Goal: Task Accomplishment & Management: Complete application form

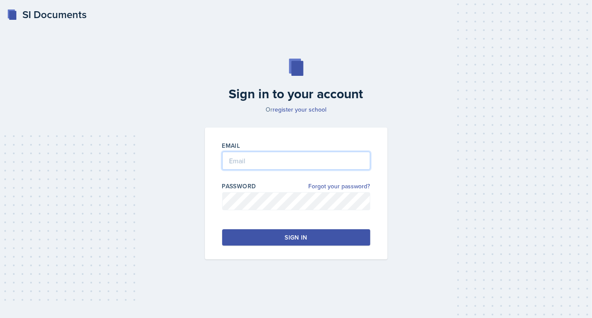
type input "[EMAIL_ADDRESS][DOMAIN_NAME]"
click at [284, 239] on button "Sign in" at bounding box center [296, 237] width 148 height 16
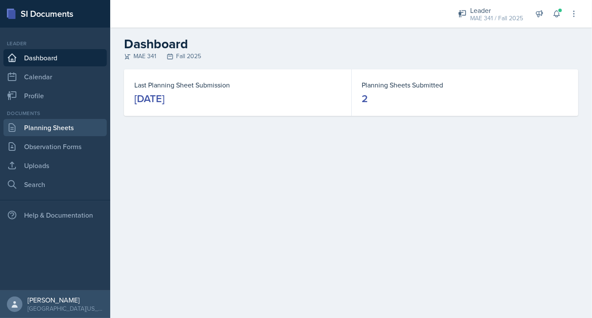
click at [50, 131] on link "Planning Sheets" at bounding box center [54, 127] width 103 height 17
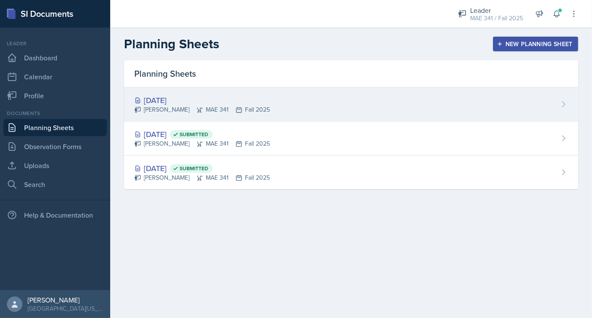
click at [164, 98] on div "[DATE]" at bounding box center [202, 100] width 136 height 12
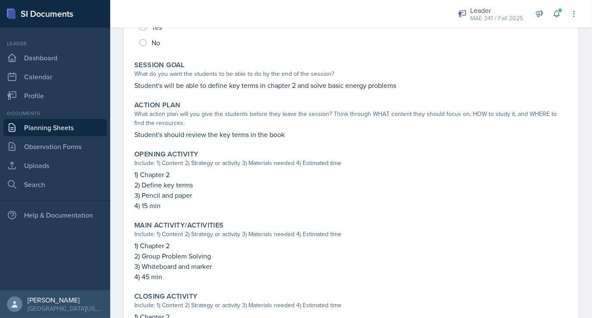
scroll to position [274, 0]
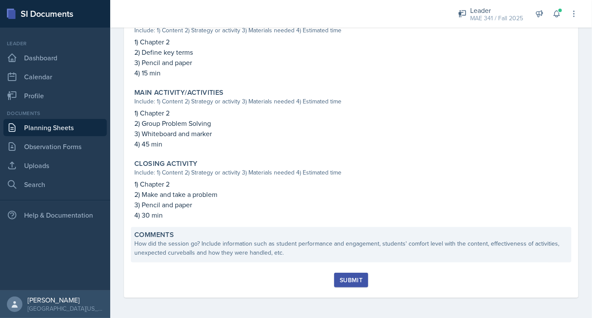
click at [270, 246] on div "How did the session go? Include information such as student performance and eng…" at bounding box center [351, 248] width 434 height 18
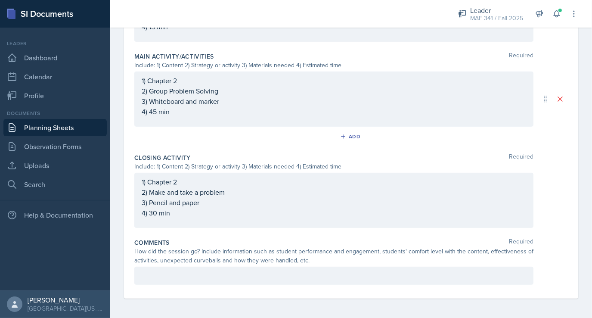
click at [209, 282] on div at bounding box center [333, 276] width 399 height 18
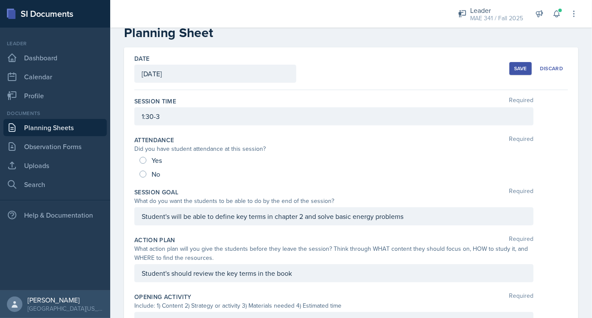
scroll to position [0, 0]
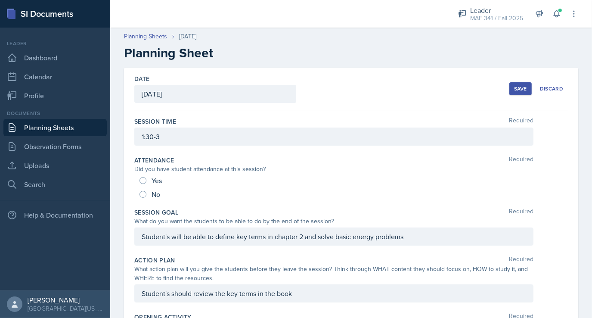
click at [522, 84] on button "Save" at bounding box center [521, 88] width 22 height 13
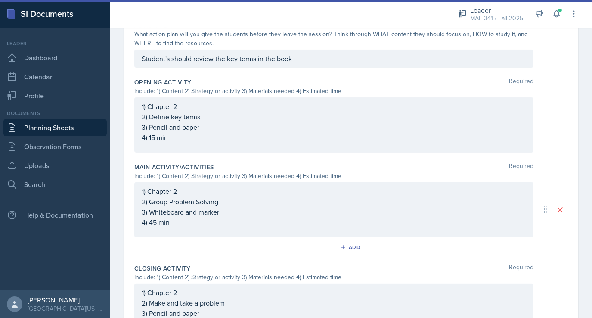
scroll to position [285, 0]
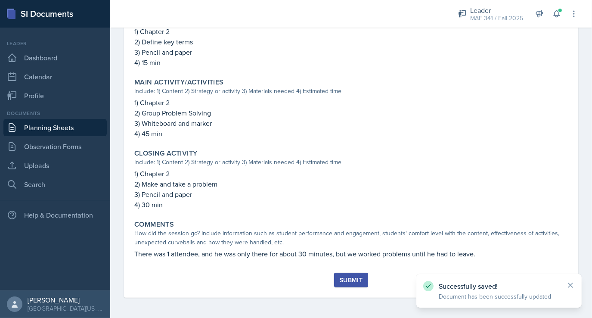
click at [346, 278] on div "Submit" at bounding box center [351, 280] width 23 height 7
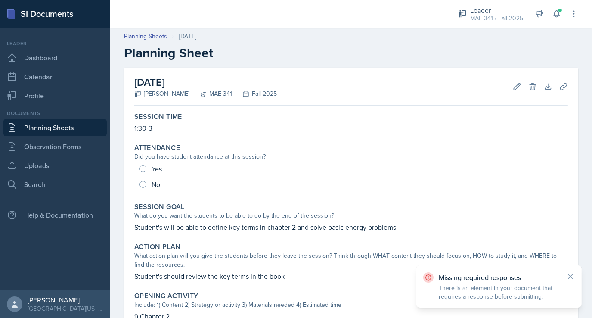
scroll to position [7, 0]
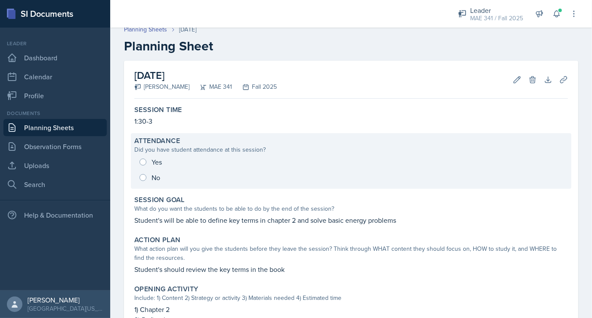
click at [143, 161] on div "Yes No" at bounding box center [351, 169] width 434 height 31
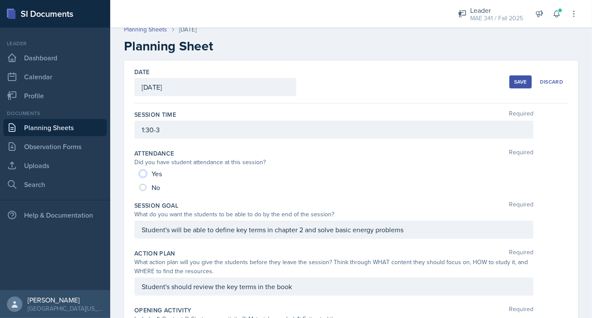
click at [142, 172] on input "Yes" at bounding box center [143, 173] width 7 height 7
radio input "true"
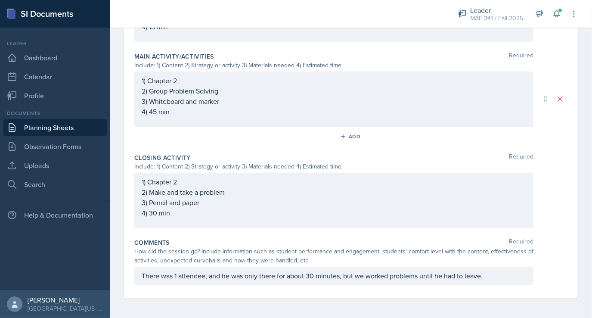
scroll to position [0, 0]
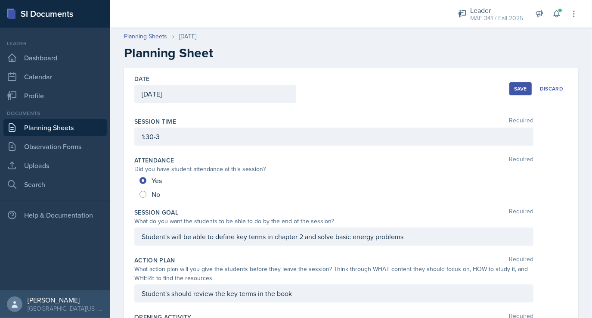
click at [515, 88] on div "Save" at bounding box center [521, 88] width 13 height 7
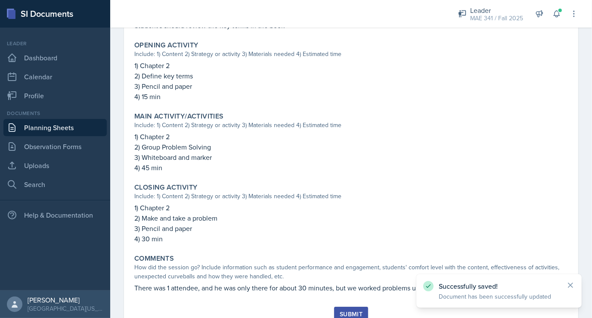
scroll to position [285, 0]
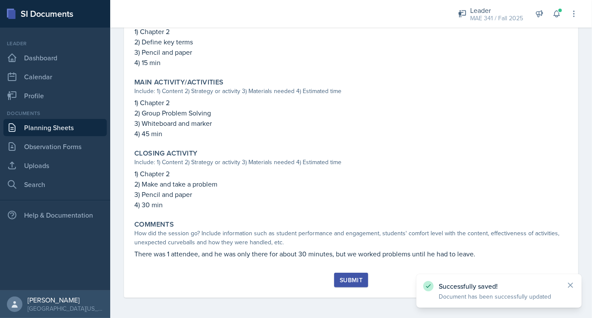
click at [349, 283] on div "Submit" at bounding box center [351, 280] width 23 height 7
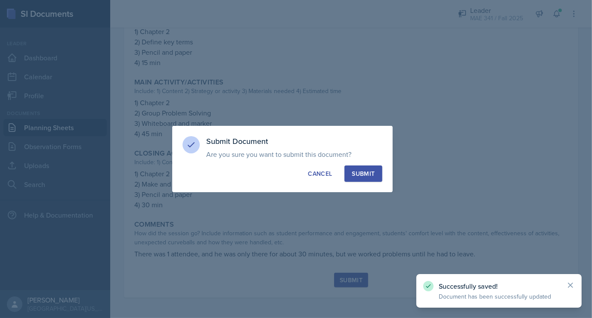
click at [369, 178] on div "Submit" at bounding box center [363, 173] width 23 height 9
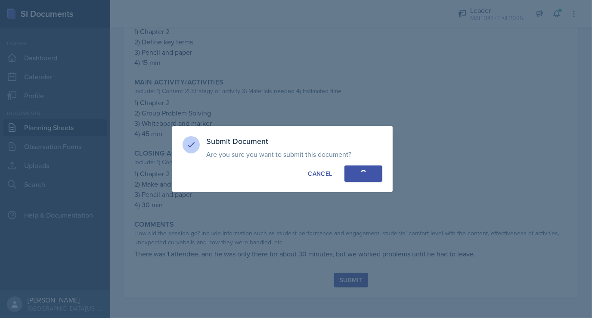
radio input "true"
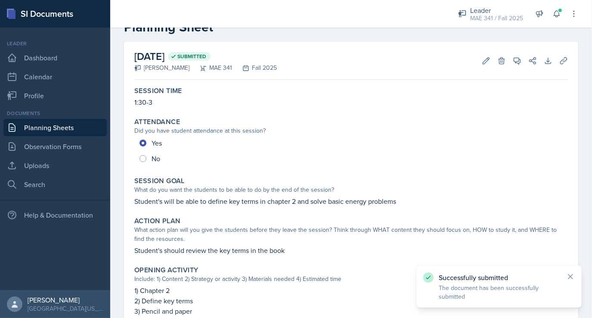
scroll to position [0, 0]
